Goal: Communication & Community: Answer question/provide support

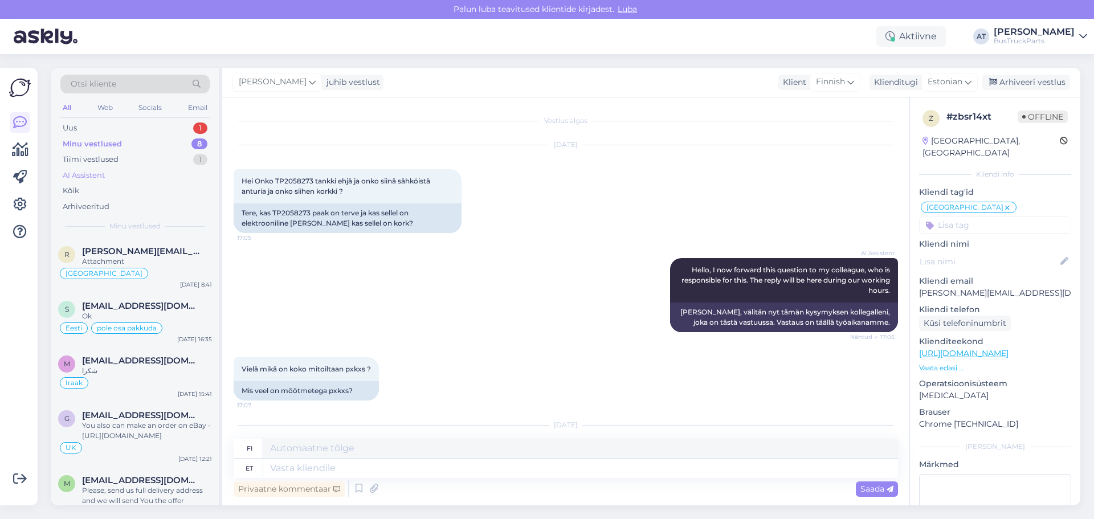
scroll to position [800, 0]
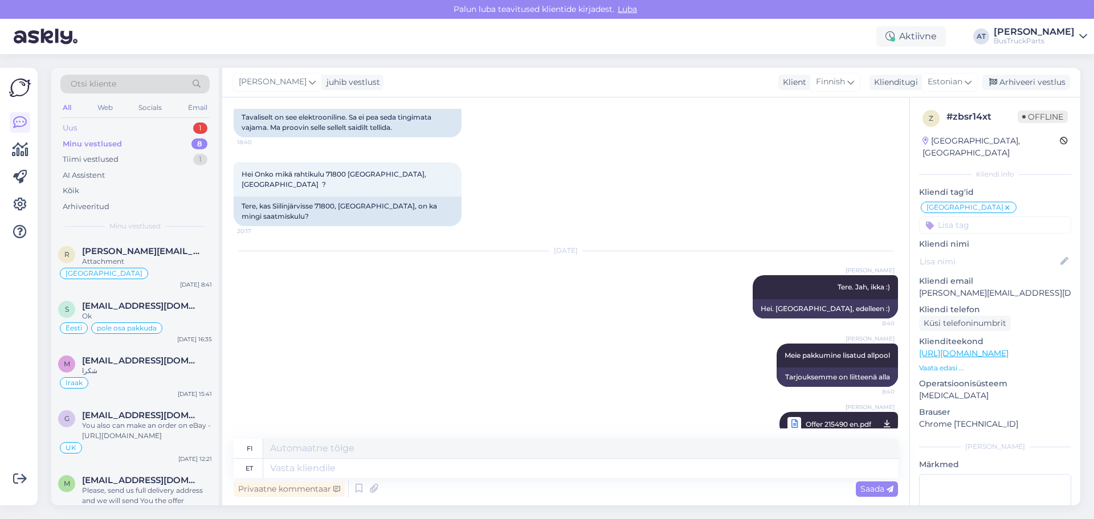
click at [161, 123] on div "Uus 1" at bounding box center [134, 128] width 149 height 16
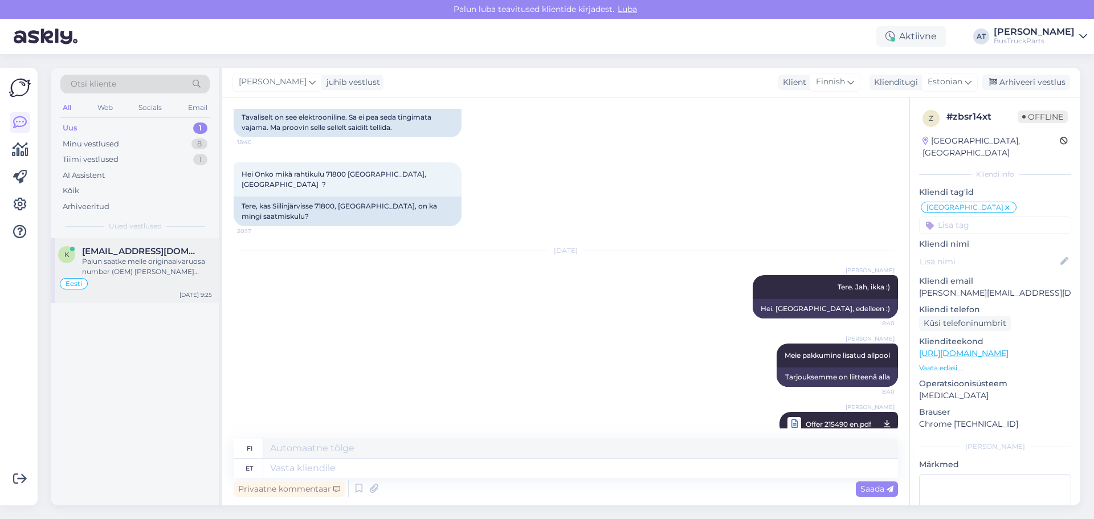
click at [144, 240] on div "k [EMAIL_ADDRESS][DOMAIN_NAME] Palun saatke meile originaalvaruosa number (OEM)…" at bounding box center [134, 270] width 167 height 65
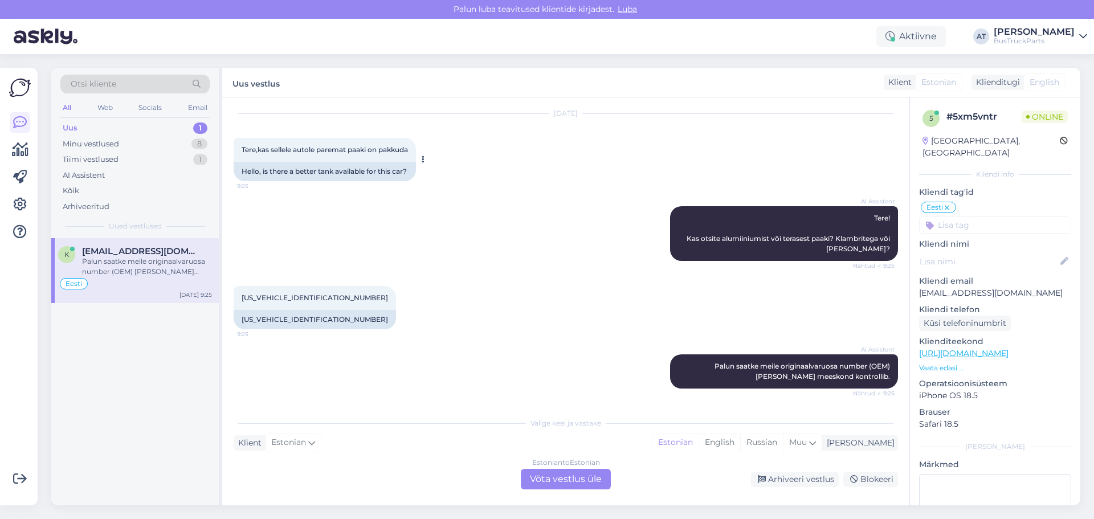
click at [338, 171] on div "Hello, is there a better tank available for this car?" at bounding box center [325, 171] width 182 height 19
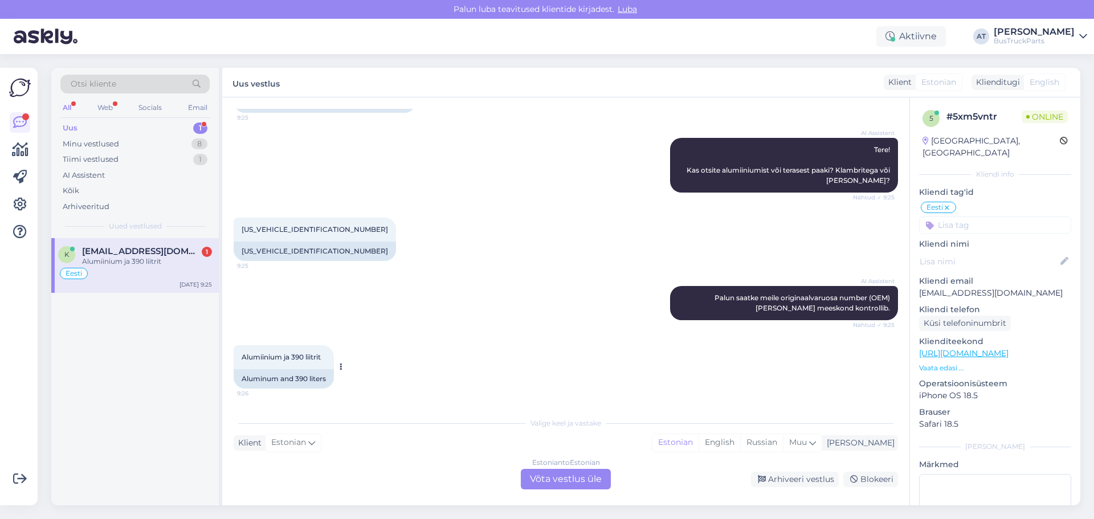
click at [301, 367] on div "Alumiinium ja 390 liitrit 9:26" at bounding box center [284, 357] width 100 height 24
click at [943, 363] on p "Vaata edasi ..." at bounding box center [995, 368] width 152 height 10
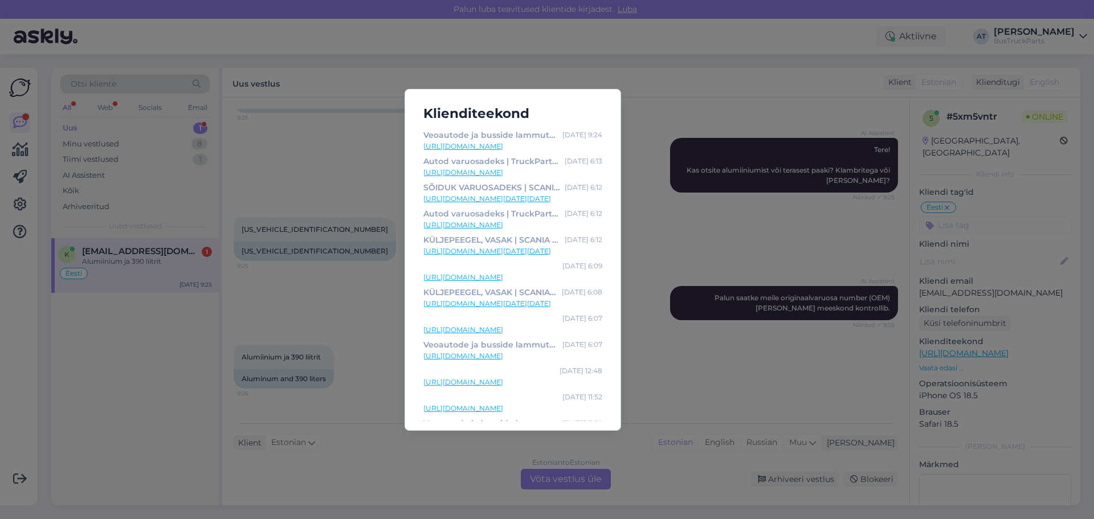
click at [690, 246] on div "Klienditeekond Veoautode ja busside lammutus & varuosad | TruckParts Eesti OÜ |…" at bounding box center [547, 259] width 1094 height 519
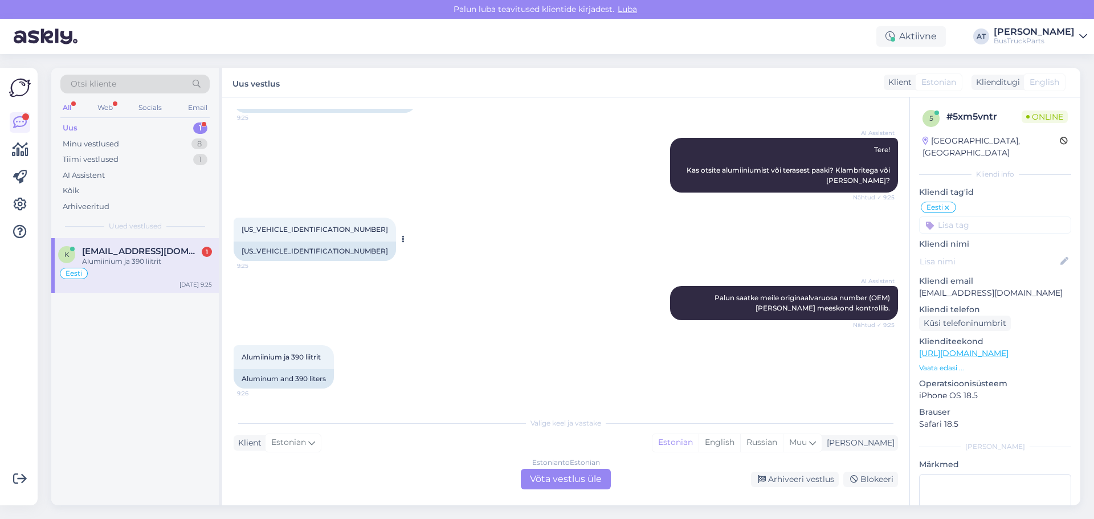
click at [290, 256] on div "[US_VEHICLE_IDENTIFICATION_NUMBER]" at bounding box center [315, 251] width 162 height 19
drag, startPoint x: 281, startPoint y: 252, endPoint x: 320, endPoint y: 252, distance: 38.2
click at [320, 252] on div "[US_VEHICLE_IDENTIFICATION_NUMBER]" at bounding box center [315, 251] width 162 height 19
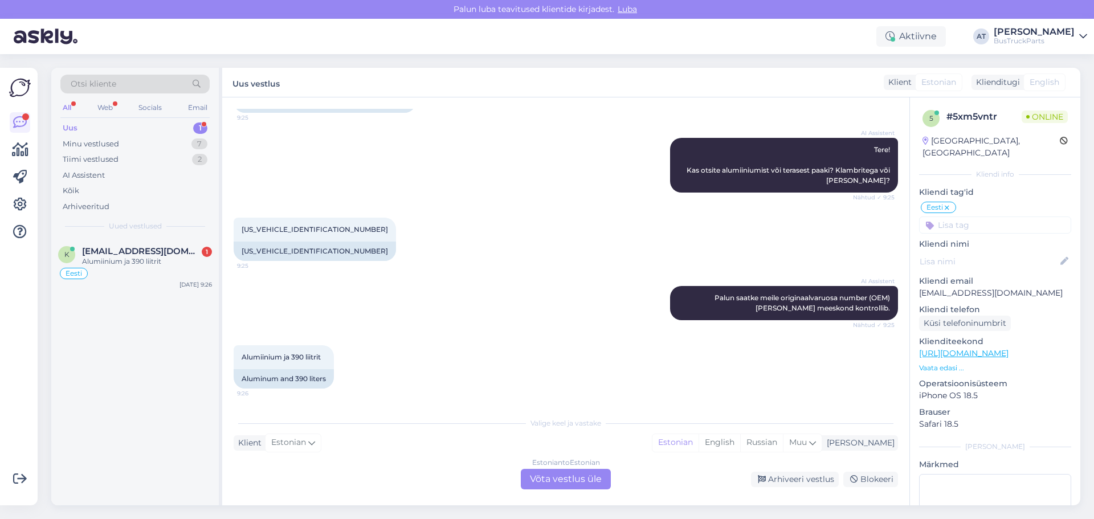
click at [452, 280] on div "AI Assistent [PERSON_NAME] saatke meile originaalvaruosa number (OEM) [PERSON_N…" at bounding box center [566, 302] width 664 height 59
drag, startPoint x: 284, startPoint y: 248, endPoint x: 312, endPoint y: 247, distance: 27.3
click at [312, 247] on div "[US_VEHICLE_IDENTIFICATION_NUMBER]" at bounding box center [315, 251] width 162 height 19
copy div "5379614"
click at [557, 475] on div "Estonian to Estonian Võta vestlus üle" at bounding box center [566, 479] width 90 height 21
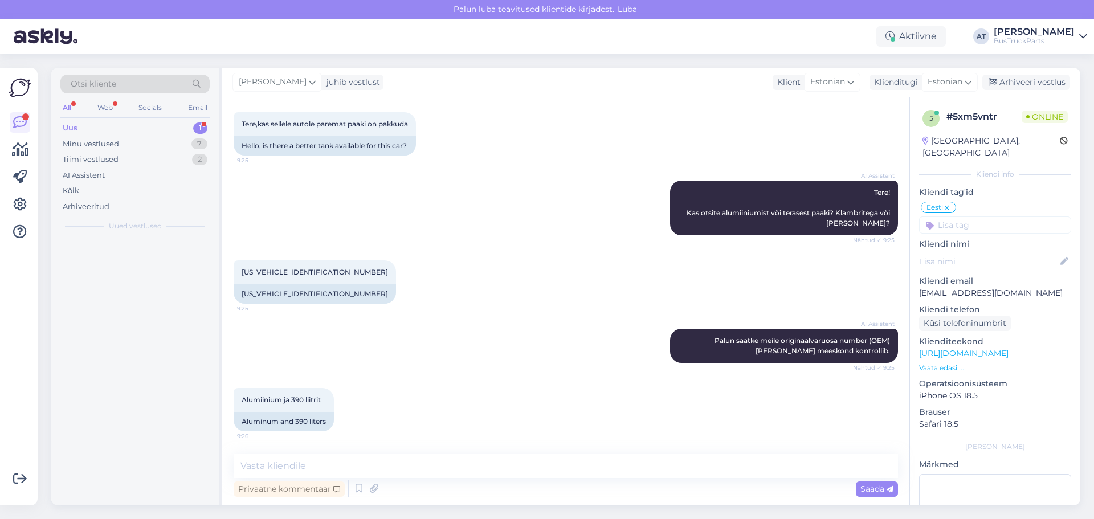
scroll to position [727, 0]
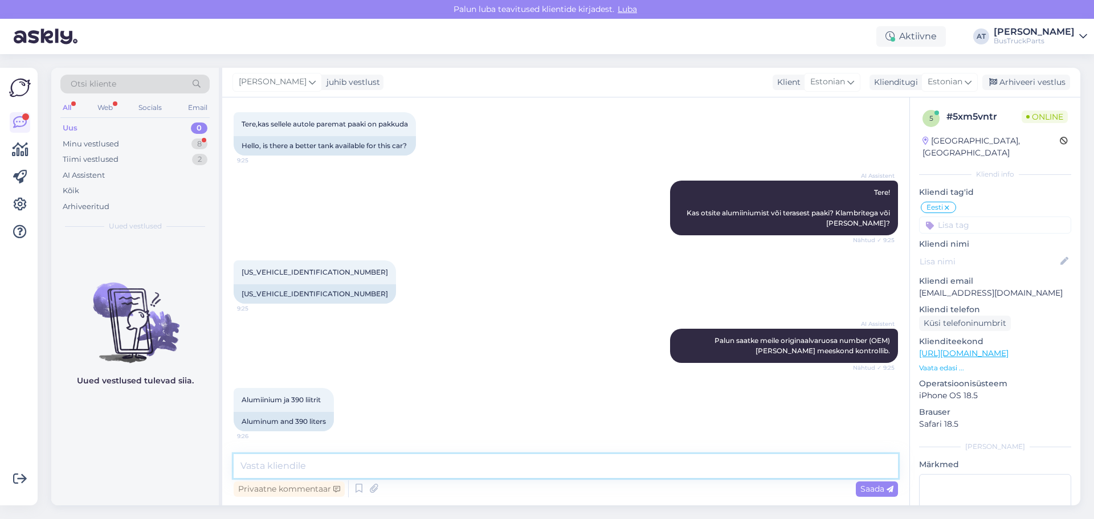
click at [463, 464] on textarea at bounding box center [566, 466] width 664 height 24
click at [596, 472] on textarea "Hello" at bounding box center [566, 466] width 664 height 24
click at [275, 459] on textarea "Hello, Unfortunately," at bounding box center [566, 466] width 664 height 24
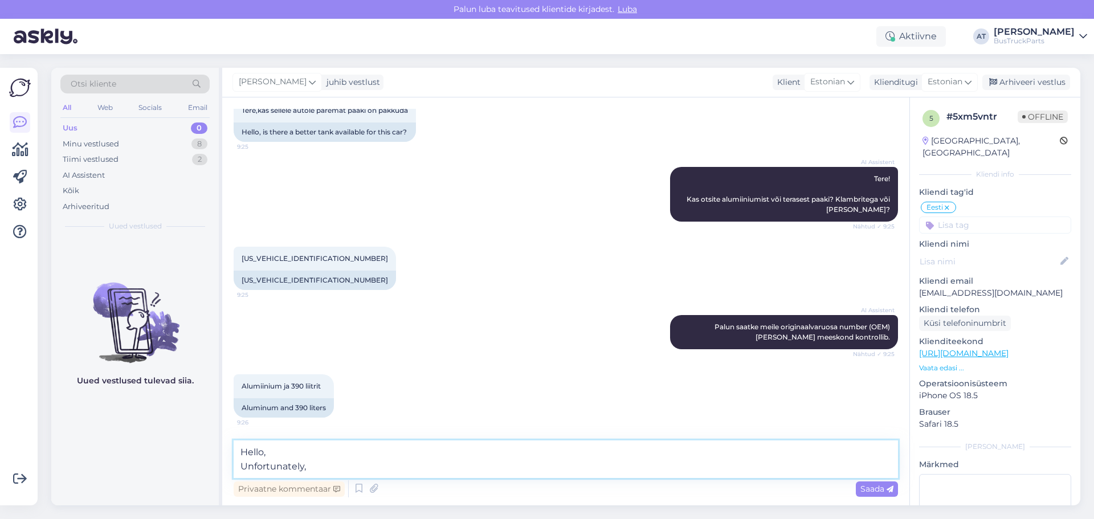
click at [345, 465] on textarea "Hello, Unfortunately," at bounding box center [566, 459] width 664 height 38
click at [351, 463] on textarea "Hello, Unfortunately, we don´th ave" at bounding box center [566, 459] width 664 height 38
click at [366, 467] on textarea "Hello, Unfortunately, we don´t h ave" at bounding box center [566, 459] width 664 height 38
click at [365, 465] on textarea "Hello, Unfortunately, we don´t h ave" at bounding box center [566, 459] width 664 height 38
click at [433, 457] on textarea "Hello, Unfortunately, we don´t have" at bounding box center [566, 459] width 664 height 38
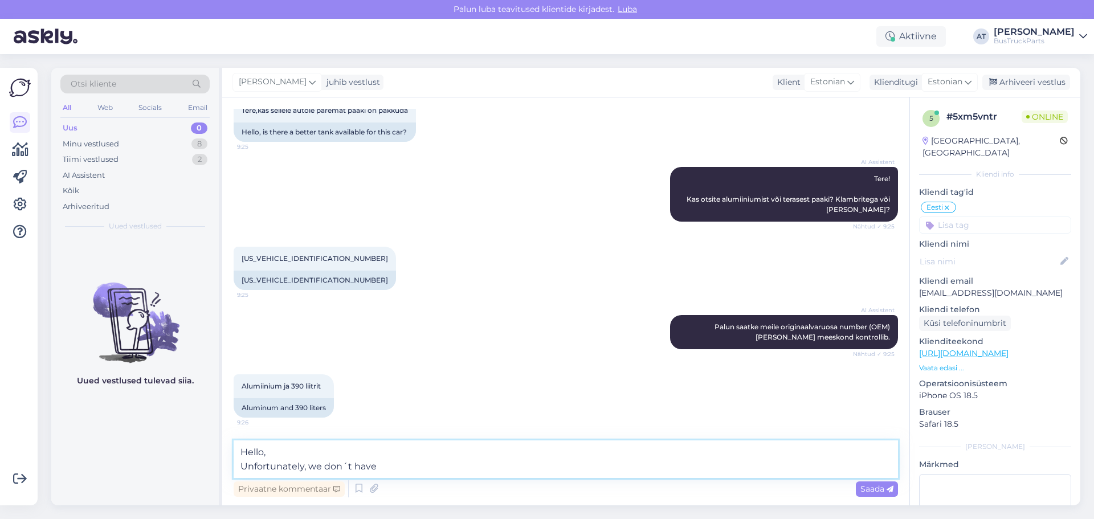
click at [400, 459] on textarea "Hello, Unfortunately, we don´t have" at bounding box center [566, 459] width 664 height 38
click at [395, 464] on textarea "Hello, Unfortunately, we don´t have" at bounding box center [566, 459] width 664 height 38
type textarea "Hello, Unfortunately, we don´t have needed fuel tank"
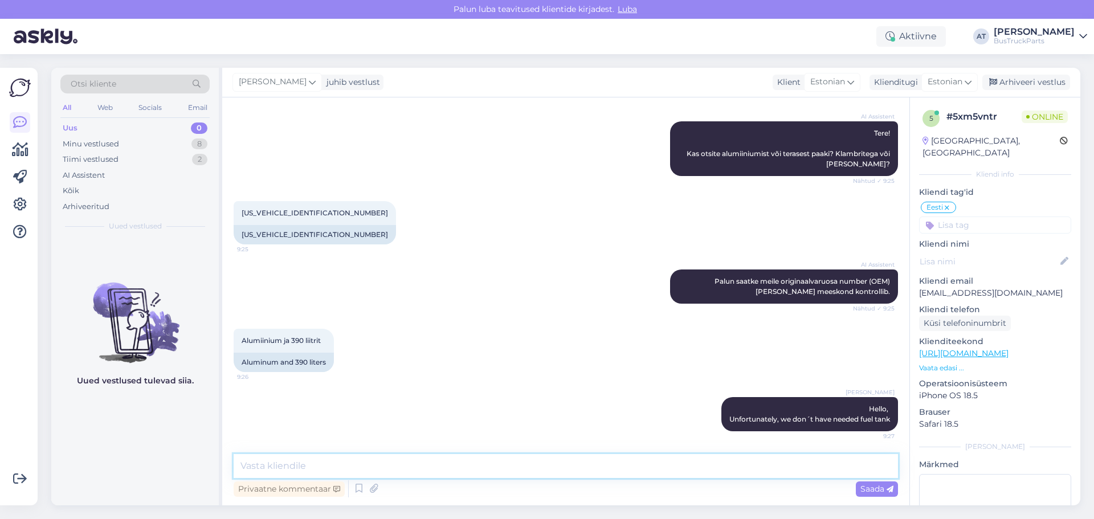
click at [451, 471] on textarea at bounding box center [566, 466] width 664 height 24
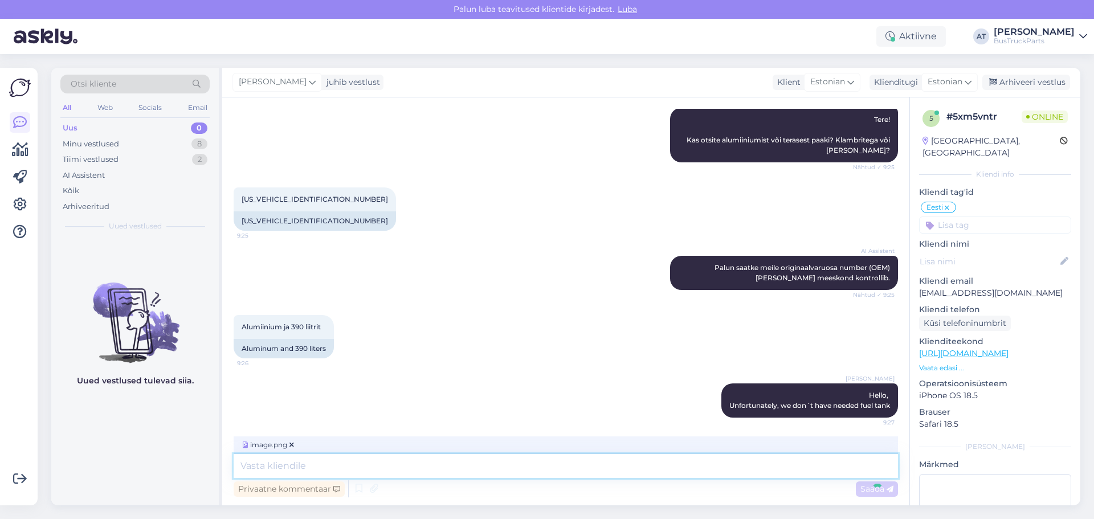
scroll to position [858, 0]
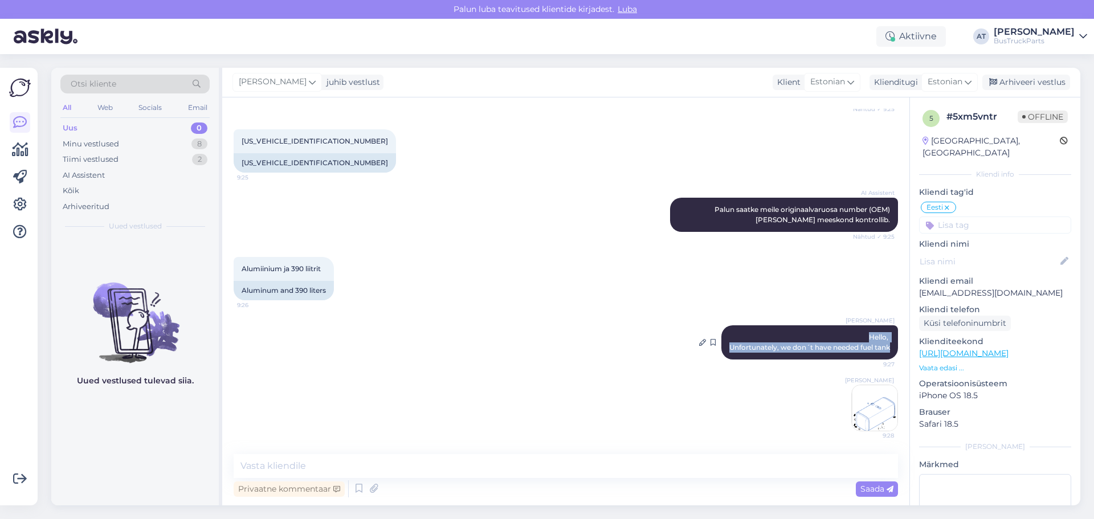
drag, startPoint x: 860, startPoint y: 336, endPoint x: 883, endPoint y: 347, distance: 26.0
click at [883, 347] on div "[PERSON_NAME] Hello, Unfortunately, we don´t have needed fuel tank 9:27" at bounding box center [809, 342] width 177 height 34
copy span "Hello, Unfortunately, we don´t have needed fuel tank"
click at [699, 342] on icon at bounding box center [702, 342] width 7 height 7
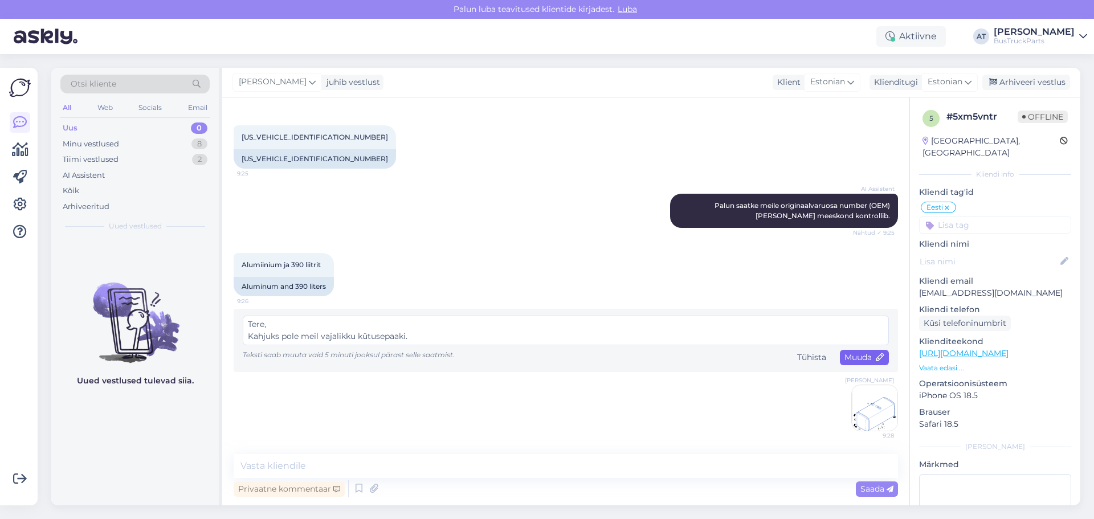
type textarea "Tere, Kahjuks pole meil vajalikku kütusepaaki."
click at [876, 358] on icon at bounding box center [880, 358] width 8 height 8
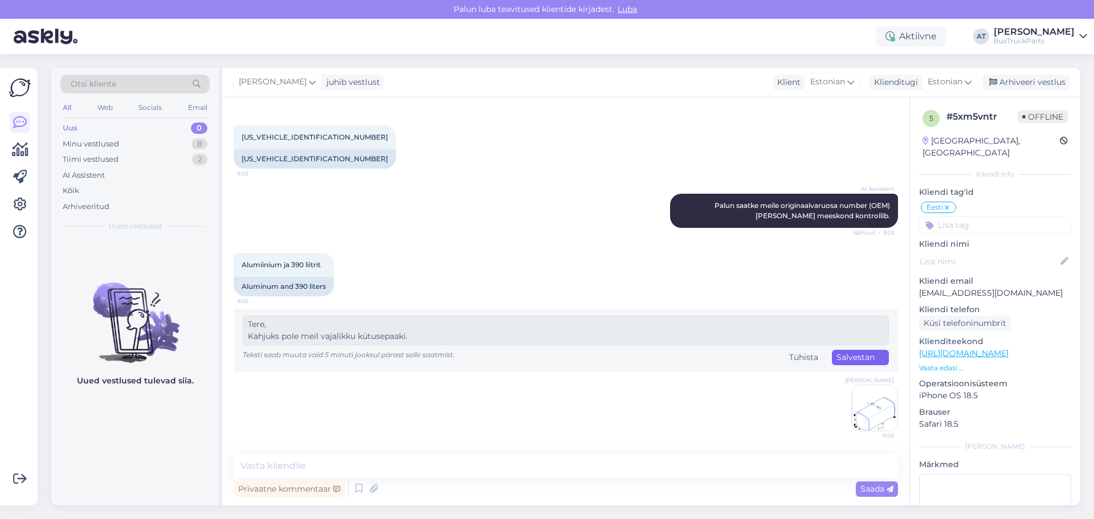
scroll to position [858, 0]
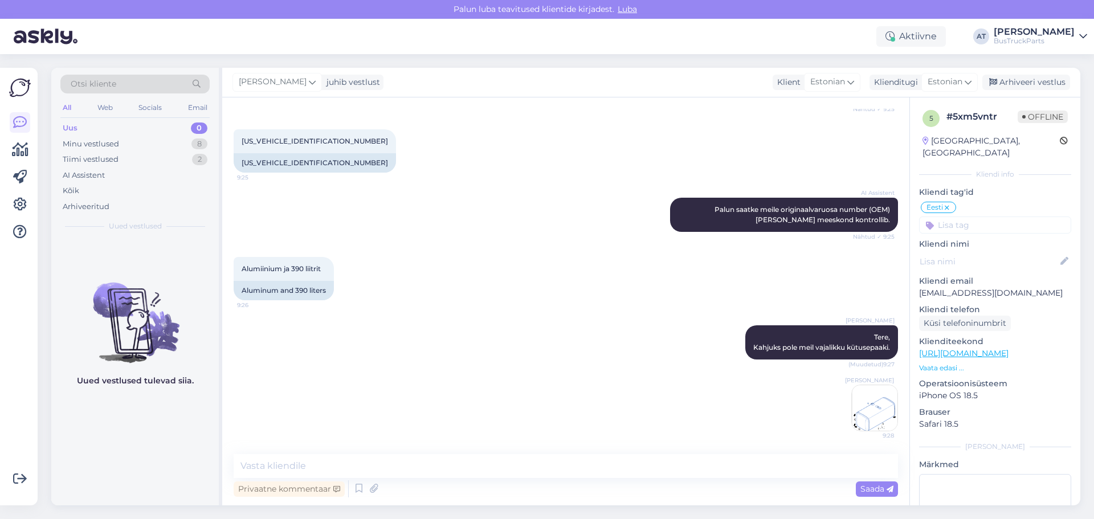
click at [598, 383] on div "[PERSON_NAME] 9:28" at bounding box center [566, 408] width 664 height 72
click at [427, 346] on div "[PERSON_NAME], Kahjuks pole meil vajalikku kütusepaaki. (Muudetud) 9:27" at bounding box center [566, 342] width 664 height 59
